Goal: Task Accomplishment & Management: Manage account settings

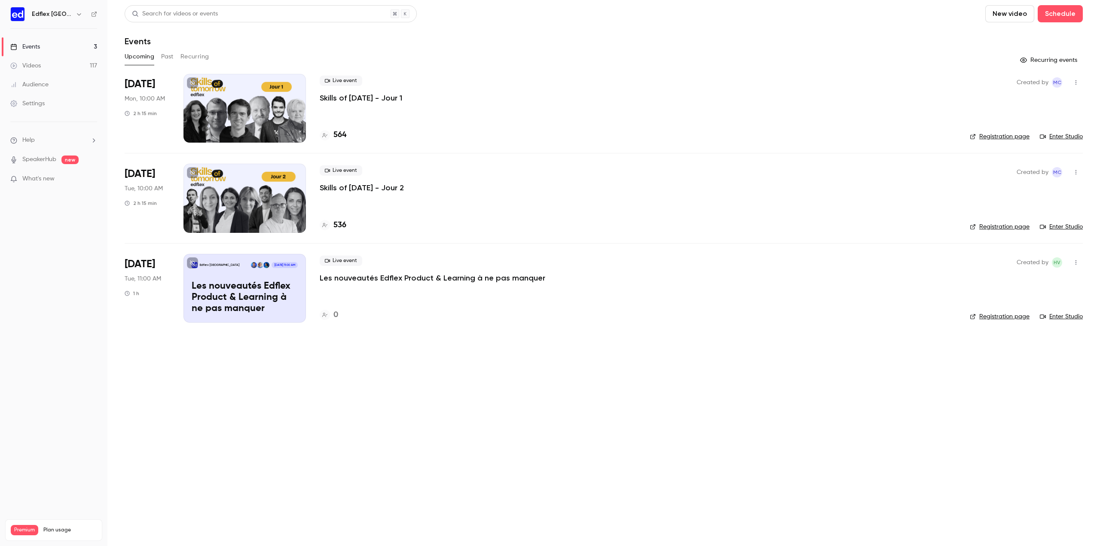
click at [234, 295] on p "Les nouveautés Edflex Product & Learning à ne pas manquer" at bounding box center [245, 297] width 106 height 33
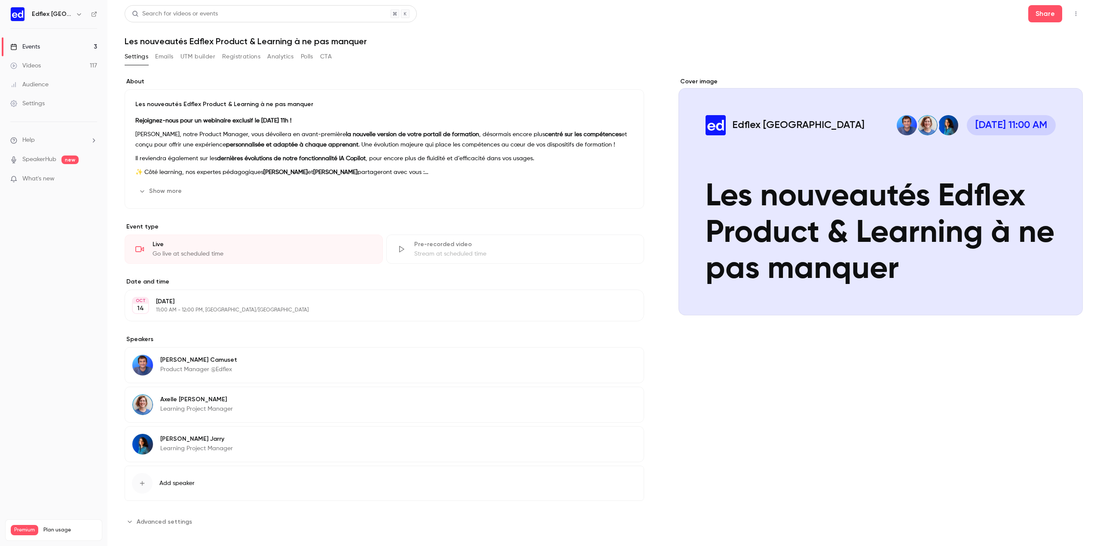
scroll to position [5, 0]
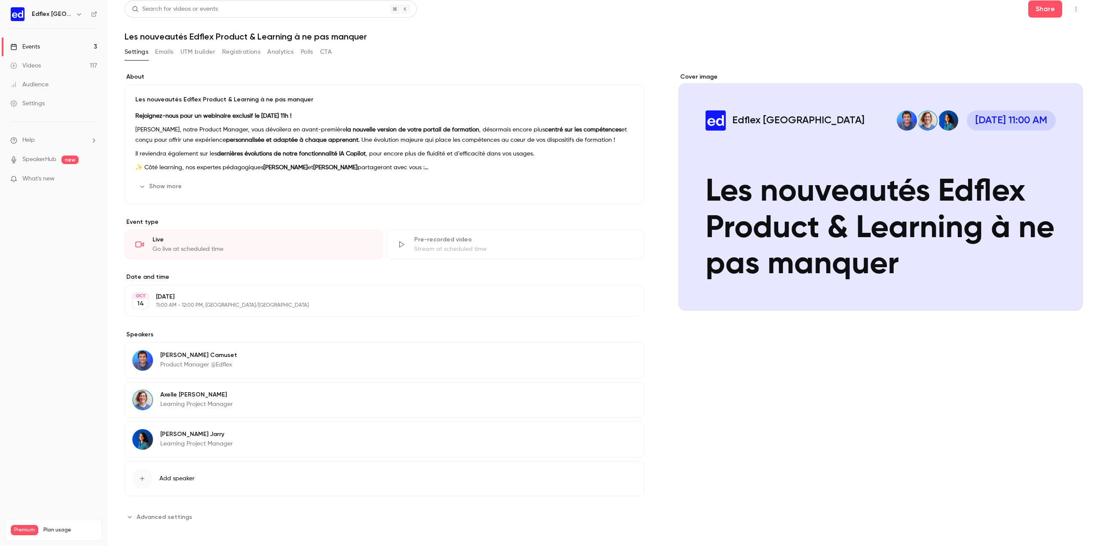
click at [612, 182] on button "Edit" at bounding box center [617, 187] width 31 height 14
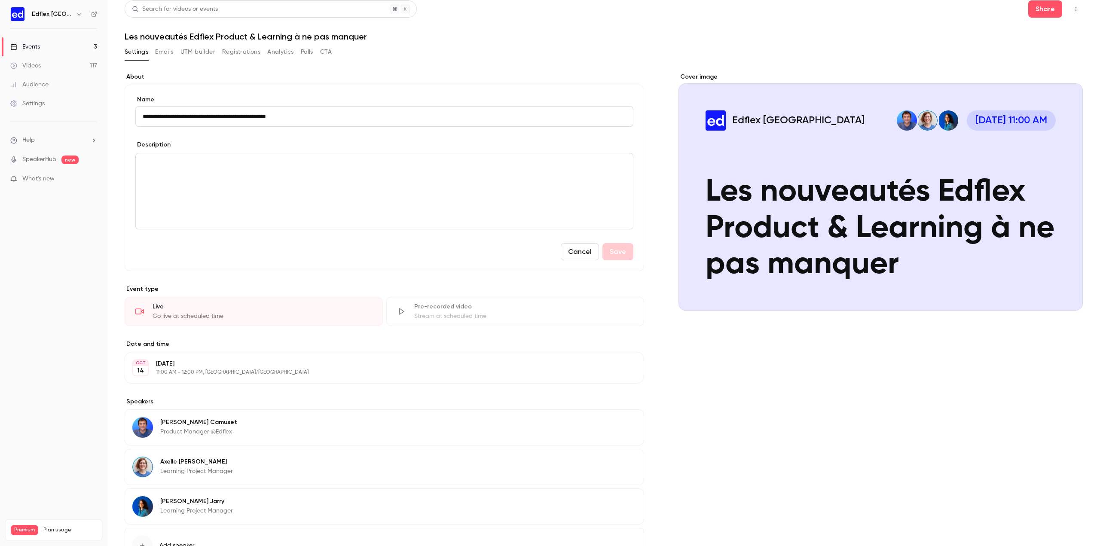
scroll to position [0, 0]
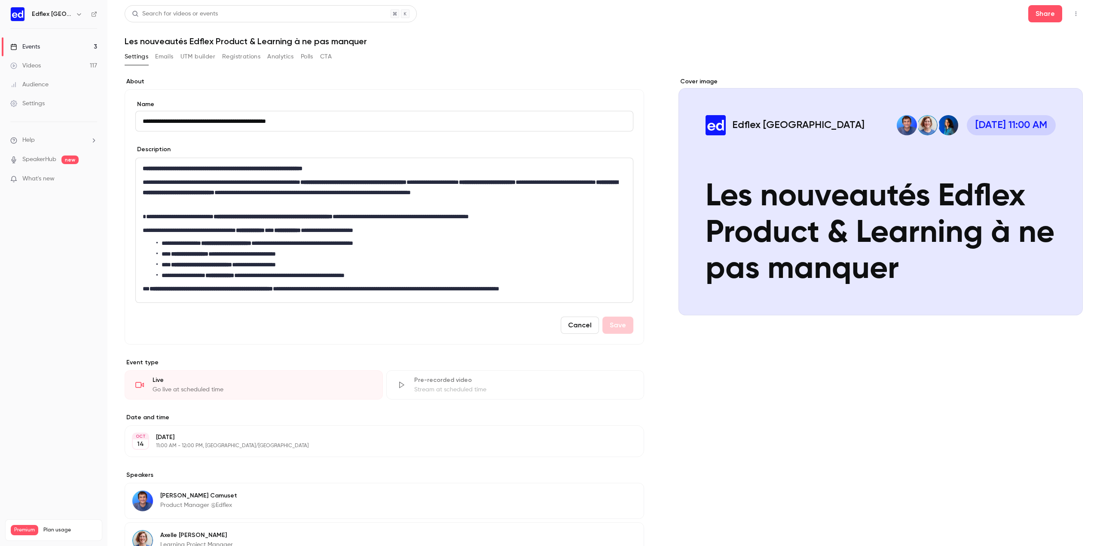
click at [698, 80] on div "Cover image" at bounding box center [881, 196] width 404 height 238
click at [0, 0] on input "Edflex France Oct 14, 11:00 AM Les nouveautés Edflex Product & Learning à ne pa…" at bounding box center [0, 0] width 0 height 0
click at [1063, 297] on icon "Cover image" at bounding box center [1067, 300] width 9 height 7
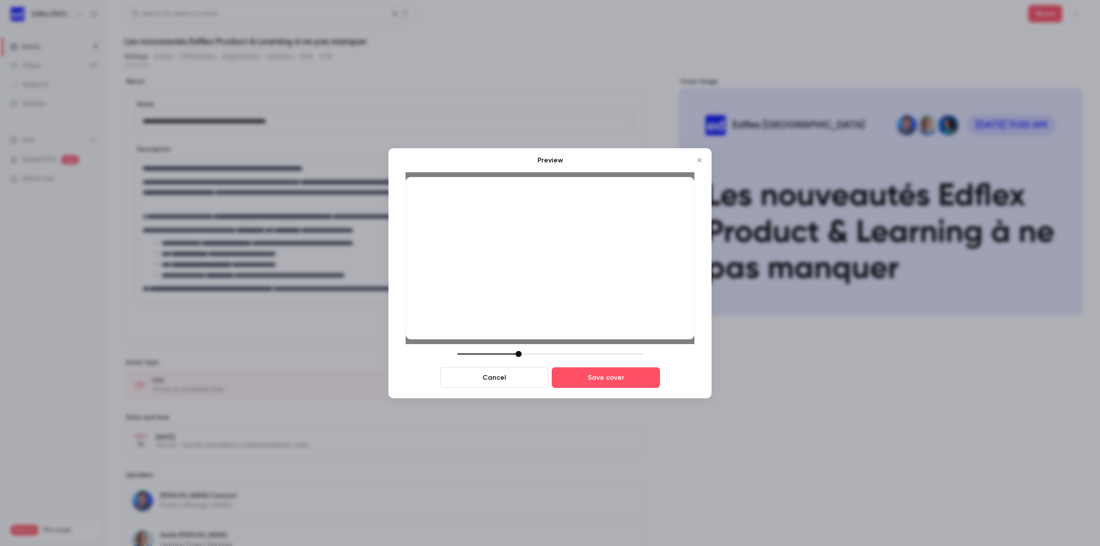
click at [520, 357] on div at bounding box center [550, 354] width 186 height 6
click at [605, 383] on button "Save cover" at bounding box center [606, 377] width 108 height 21
